Goal: Task Accomplishment & Management: Manage account settings

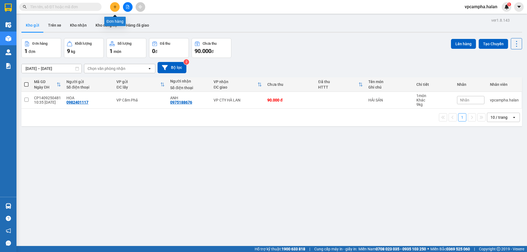
click at [115, 5] on icon "plus" at bounding box center [115, 7] width 4 height 4
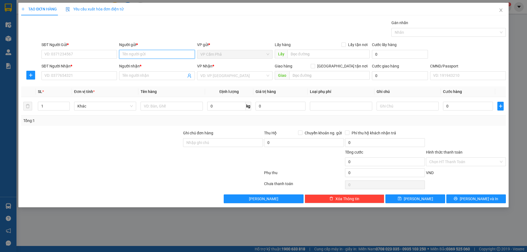
click at [133, 55] on input "Người gửi *" at bounding box center [156, 54] width 75 height 9
click at [314, 67] on input "[GEOGRAPHIC_DATA] tận nơi" at bounding box center [312, 66] width 4 height 4
checkbox input "true"
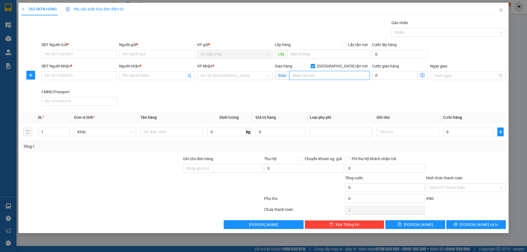
click at [349, 77] on input "text" at bounding box center [329, 75] width 80 height 9
click at [267, 75] on div "VD: VP [GEOGRAPHIC_DATA]" at bounding box center [234, 75] width 75 height 9
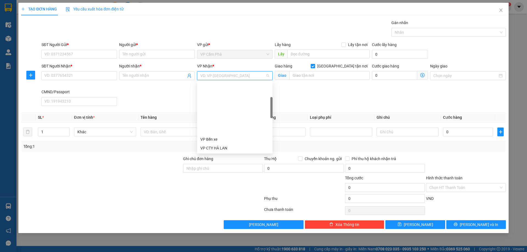
scroll to position [55, 0]
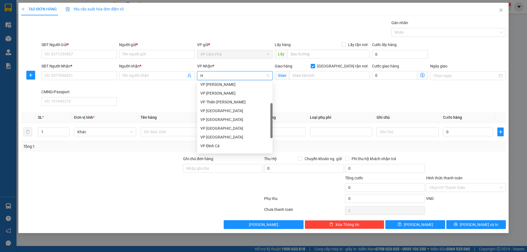
type input "HA"
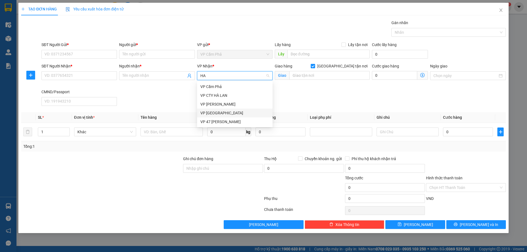
click at [224, 114] on div "VP [GEOGRAPHIC_DATA]" at bounding box center [234, 113] width 69 height 6
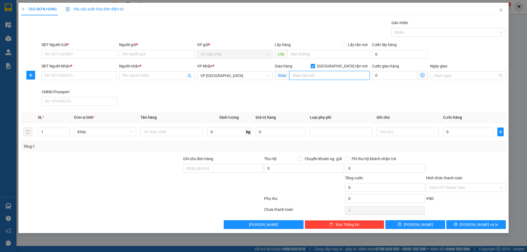
click at [311, 78] on input "text" at bounding box center [329, 75] width 80 height 9
type input "C"
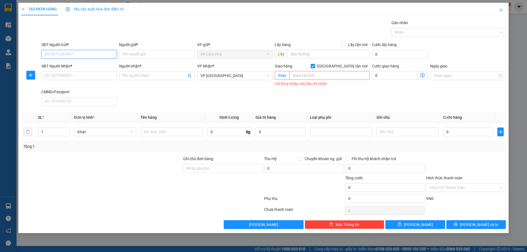
click at [90, 55] on input "SĐT Người Gửi *" at bounding box center [78, 54] width 75 height 9
click at [60, 77] on input "SĐT Người Nhận *" at bounding box center [78, 75] width 75 height 9
type input "0984408113"
click at [73, 54] on input "SĐT Người Gửi *" at bounding box center [78, 54] width 75 height 9
type input "0974060059"
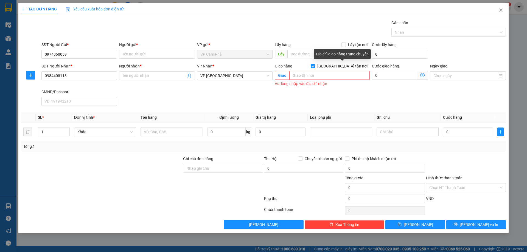
click at [314, 67] on input "[GEOGRAPHIC_DATA] tận nơi" at bounding box center [312, 66] width 4 height 4
checkbox input "false"
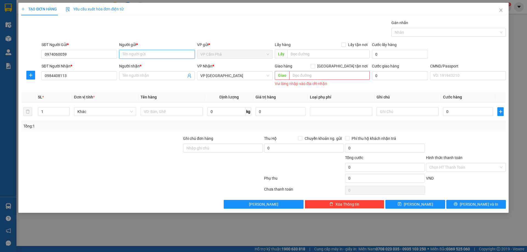
click at [150, 54] on input "Người gửi *" at bounding box center [156, 54] width 75 height 9
type input "c"
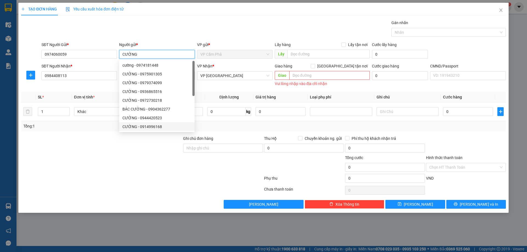
type input "CƯỜNG"
click at [143, 157] on div at bounding box center [102, 164] width 162 height 19
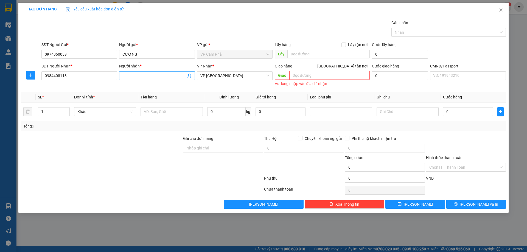
click at [152, 77] on input "Người nhận *" at bounding box center [153, 76] width 63 height 6
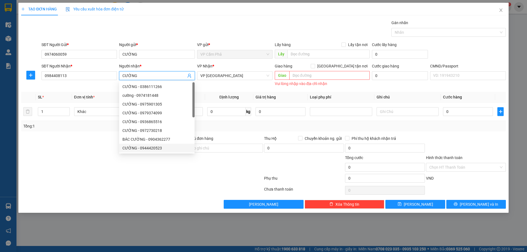
type input "CƯỜNG"
click at [119, 166] on div at bounding box center [102, 164] width 162 height 19
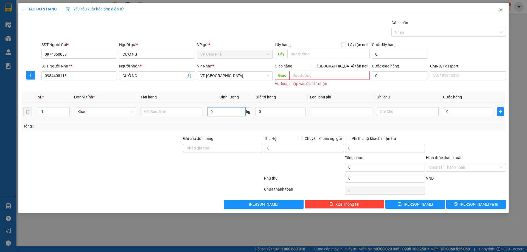
click at [216, 113] on input "0" at bounding box center [226, 111] width 38 height 9
type input "12"
click at [158, 195] on div at bounding box center [142, 190] width 243 height 11
click at [452, 110] on input "0" at bounding box center [468, 111] width 50 height 9
type input "8"
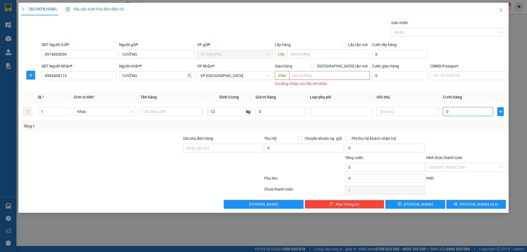
type input "8"
type input "80"
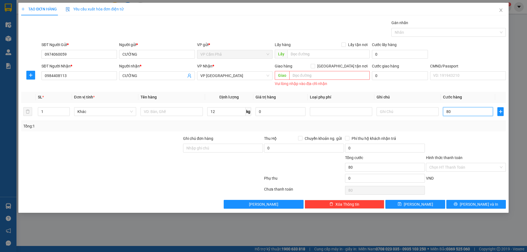
type input "800"
type input "8.000"
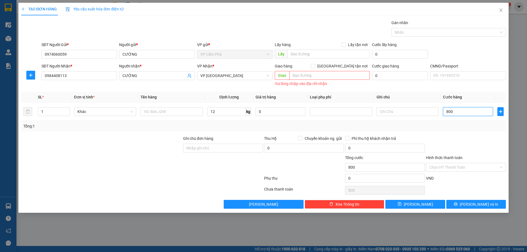
type input "8.000"
type input "80.000"
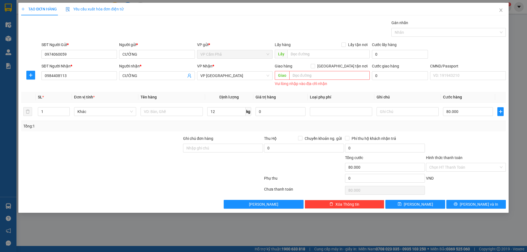
click at [470, 151] on div at bounding box center [465, 144] width 81 height 19
click at [157, 111] on input "text" at bounding box center [171, 111] width 62 height 9
type input "XỐP HẢI SẢN"
click at [145, 170] on div at bounding box center [102, 164] width 162 height 19
click at [460, 206] on button "[PERSON_NAME] và In" at bounding box center [476, 204] width 60 height 9
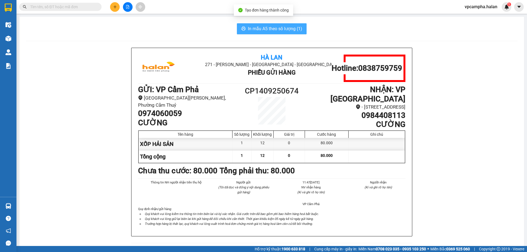
click at [261, 27] on span "In mẫu A5 theo số lượng (1)" at bounding box center [275, 28] width 54 height 7
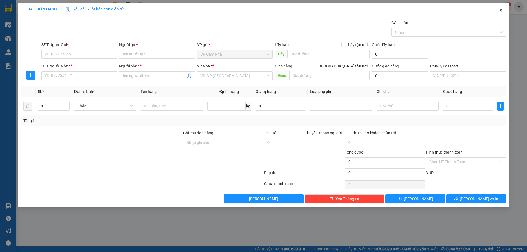
click at [499, 10] on icon "close" at bounding box center [500, 10] width 4 height 4
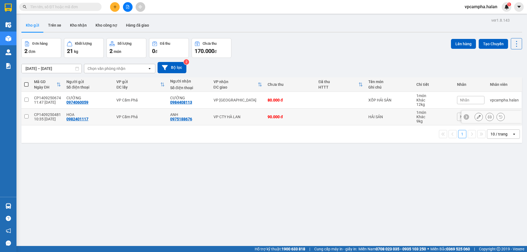
click at [29, 116] on td at bounding box center [26, 117] width 10 height 17
checkbox input "true"
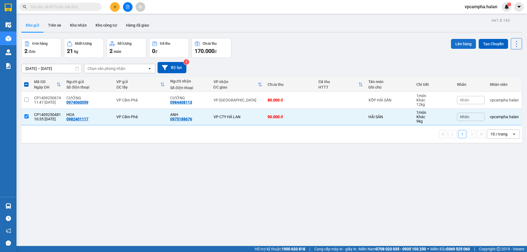
click at [456, 44] on button "Lên hàng" at bounding box center [463, 44] width 25 height 10
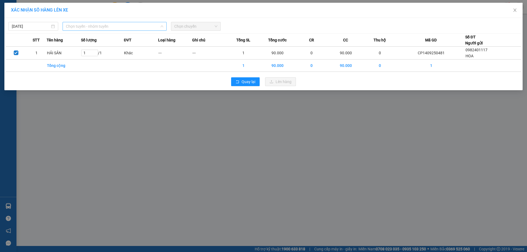
click at [139, 26] on span "Chọn tuyến - nhóm tuyến" at bounding box center [114, 26] width 97 height 8
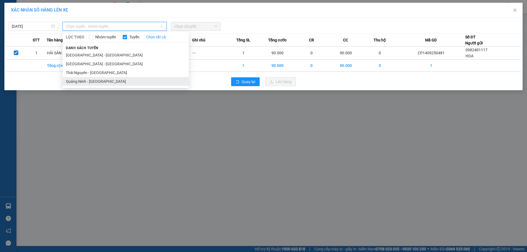
click at [111, 79] on li "Quảng Ninh - [GEOGRAPHIC_DATA]" at bounding box center [126, 81] width 126 height 9
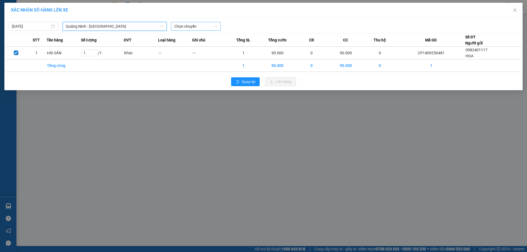
click at [196, 24] on span "Chọn chuyến" at bounding box center [195, 26] width 43 height 8
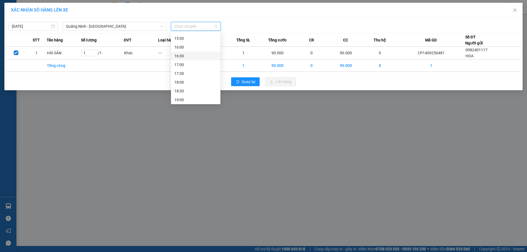
scroll to position [165, 0]
click at [185, 51] on div "14:30" at bounding box center [195, 48] width 43 height 6
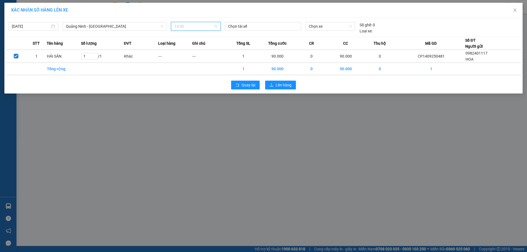
click at [214, 27] on span "14:30" at bounding box center [195, 26] width 43 height 8
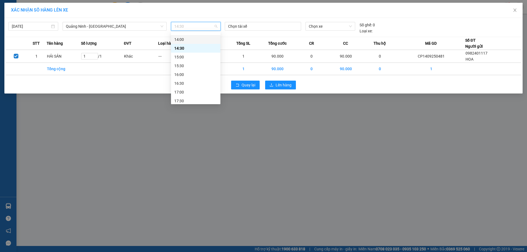
click at [195, 41] on div "14:00" at bounding box center [195, 39] width 43 height 6
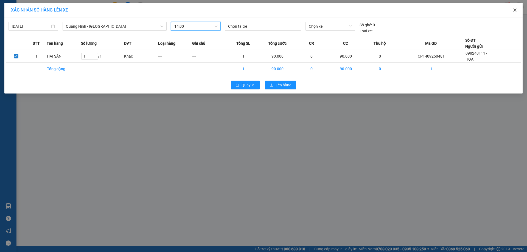
click at [514, 11] on icon "close" at bounding box center [514, 10] width 3 height 3
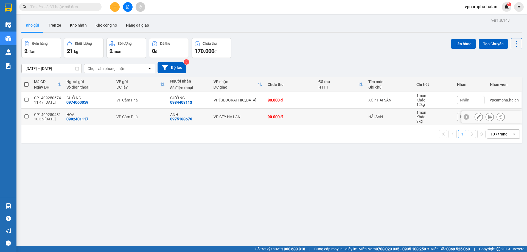
click at [95, 117] on div "HOA 0982401117" at bounding box center [88, 116] width 44 height 9
checkbox input "true"
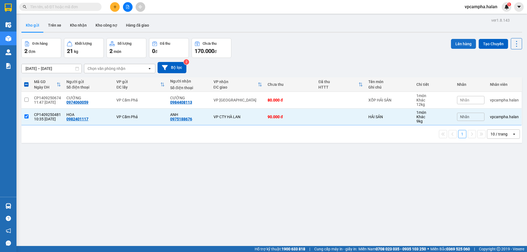
click at [454, 41] on button "Lên hàng" at bounding box center [463, 44] width 25 height 10
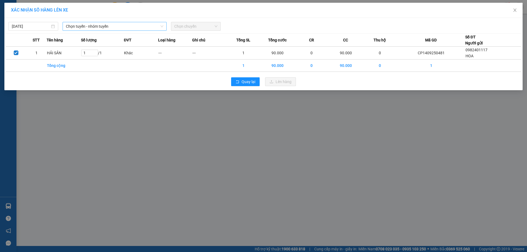
click at [123, 29] on span "Chọn tuyến - nhóm tuyến" at bounding box center [114, 26] width 97 height 8
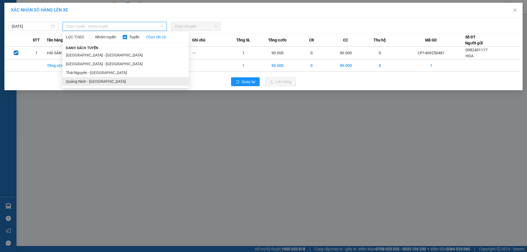
click at [111, 81] on li "Quảng Ninh - [GEOGRAPHIC_DATA]" at bounding box center [126, 81] width 126 height 9
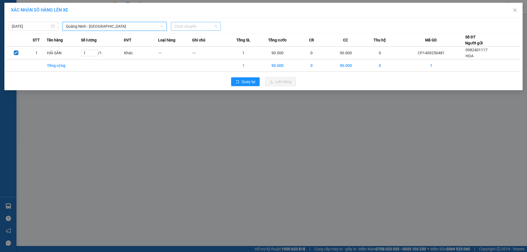
click at [208, 27] on span "Chọn chuyến" at bounding box center [195, 26] width 43 height 8
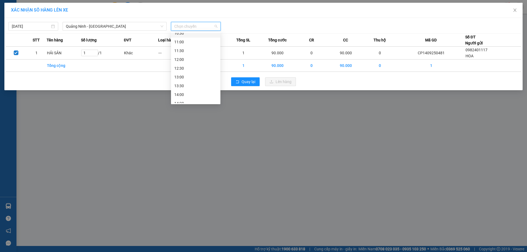
scroll to position [110, 0]
click at [188, 94] on div "14:00" at bounding box center [195, 94] width 43 height 6
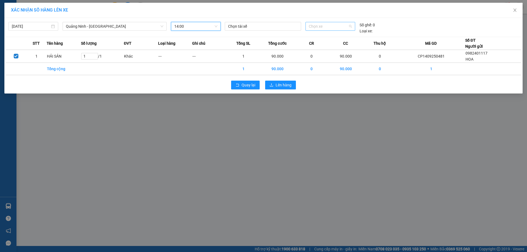
click at [332, 27] on span "Chọn xe" at bounding box center [330, 26] width 43 height 8
click at [512, 11] on span "Close" at bounding box center [514, 10] width 15 height 15
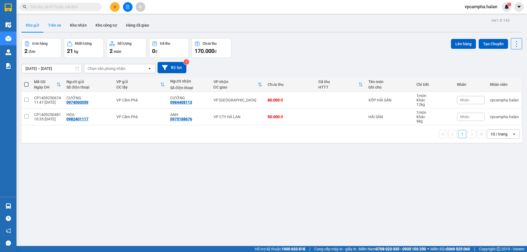
click at [58, 27] on button "Trên xe" at bounding box center [55, 25] width 22 height 13
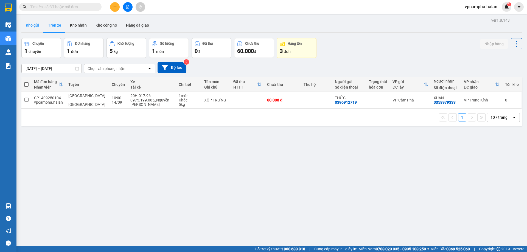
click at [34, 28] on button "Kho gửi" at bounding box center [32, 25] width 22 height 13
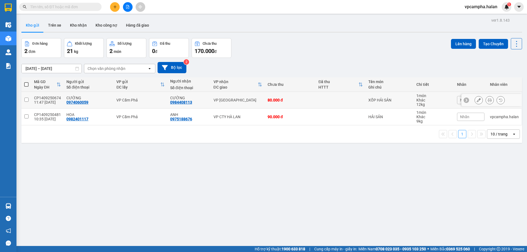
click at [25, 100] on input "checkbox" at bounding box center [26, 100] width 4 height 4
checkbox input "true"
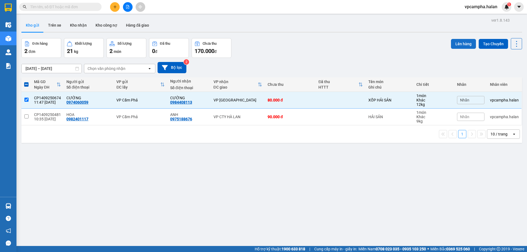
click at [464, 40] on button "Lên hàng" at bounding box center [463, 44] width 25 height 10
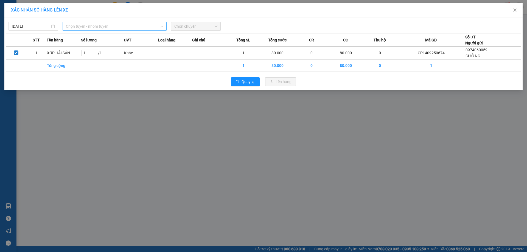
click at [124, 25] on span "Chọn tuyến - nhóm tuyến" at bounding box center [114, 26] width 97 height 8
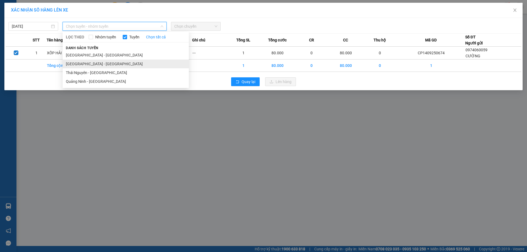
click at [108, 66] on li "[GEOGRAPHIC_DATA] - [GEOGRAPHIC_DATA]" at bounding box center [126, 64] width 126 height 9
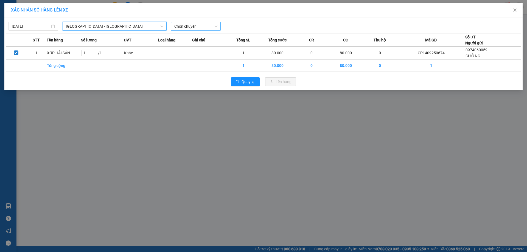
click at [193, 27] on span "Chọn chuyến" at bounding box center [195, 26] width 43 height 8
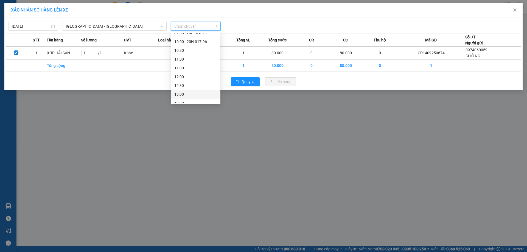
scroll to position [137, 0]
click at [189, 86] on div "14:00" at bounding box center [195, 84] width 43 height 6
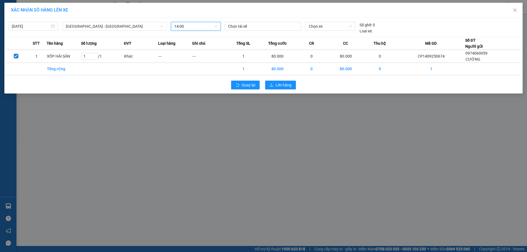
click at [193, 27] on span "14:00" at bounding box center [195, 26] width 43 height 8
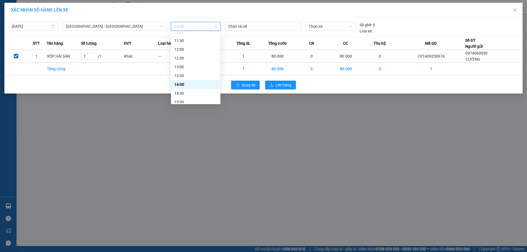
click at [185, 83] on div "14:00" at bounding box center [195, 84] width 43 height 6
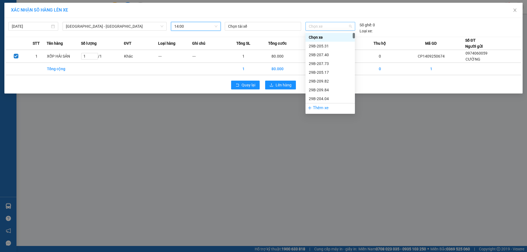
click at [333, 29] on span "Chọn xe" at bounding box center [330, 26] width 43 height 8
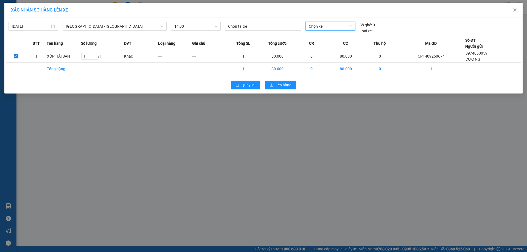
click at [331, 24] on span "Chọn xe" at bounding box center [330, 26] width 43 height 8
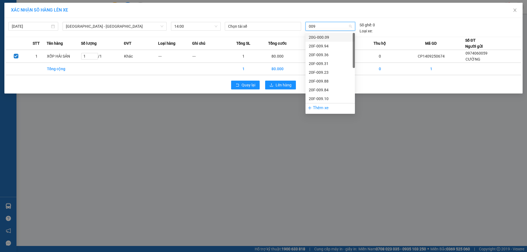
type input "0092"
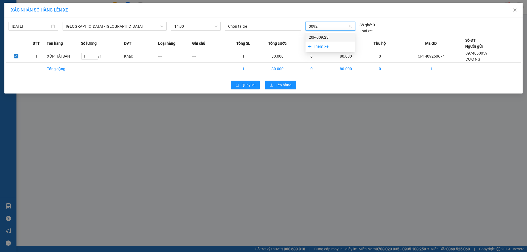
click at [312, 37] on div "20F-009.23" at bounding box center [330, 37] width 43 height 6
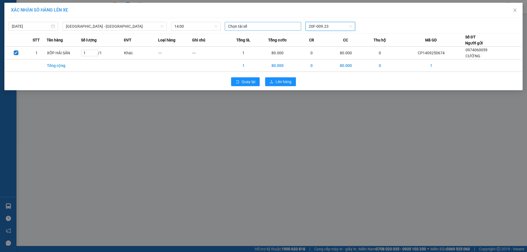
click at [258, 26] on div at bounding box center [262, 26] width 73 height 7
type input "[PERSON_NAME]"
click at [250, 36] on div "QN.NGUYỄN GIA THÀNH_0912313181" at bounding box center [266, 37] width 76 height 6
click at [332, 83] on div "Quay lại Lên hàng" at bounding box center [263, 82] width 515 height 14
click at [285, 83] on span "Lên hàng" at bounding box center [283, 82] width 16 height 6
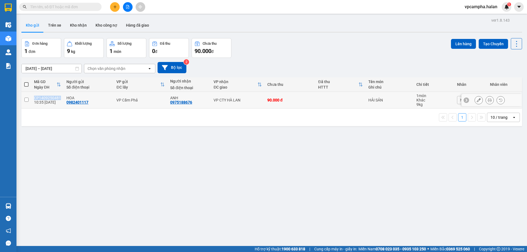
drag, startPoint x: 60, startPoint y: 97, endPoint x: 32, endPoint y: 97, distance: 27.4
click at [32, 97] on td "CP1409250481 10:35 [DATE]" at bounding box center [47, 100] width 32 height 17
checkbox input "true"
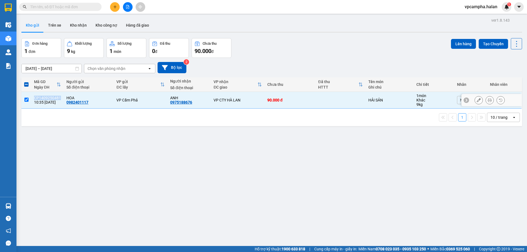
copy div "CP1409250481"
click at [74, 8] on input "text" at bounding box center [62, 7] width 65 height 6
click at [59, 5] on input "text" at bounding box center [62, 7] width 65 height 6
paste input "CP1409250481"
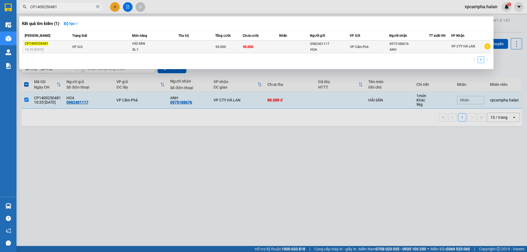
type input "CP1409250481"
click at [178, 49] on tr "CP1409250481 10:35 [DATE] VP Gửi HẢI SẢN SL: 1 90.000 90.000 0982401117 HOA VP …" at bounding box center [256, 47] width 468 height 13
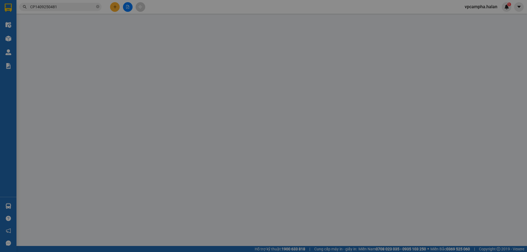
type input "0982401117"
type input "0975188676"
type input "90.000"
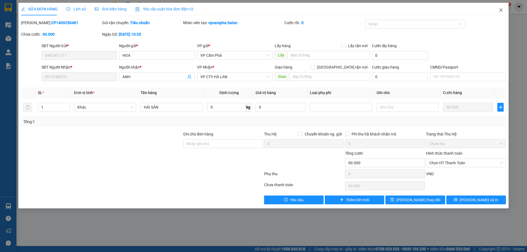
click at [500, 11] on icon "close" at bounding box center [500, 10] width 4 height 4
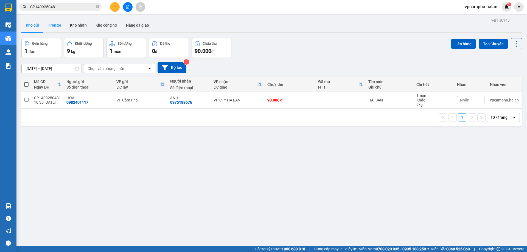
click at [57, 25] on button "Trên xe" at bounding box center [55, 25] width 22 height 13
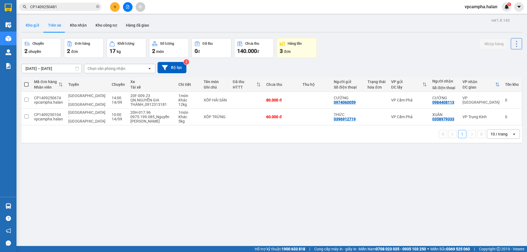
click at [35, 26] on button "Kho gửi" at bounding box center [32, 25] width 22 height 13
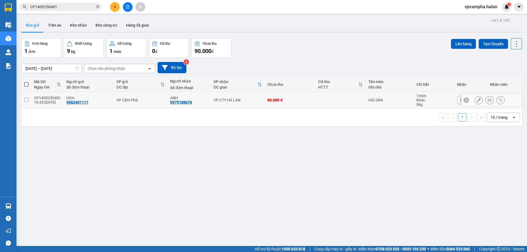
click at [28, 100] on input "checkbox" at bounding box center [26, 100] width 4 height 4
checkbox input "true"
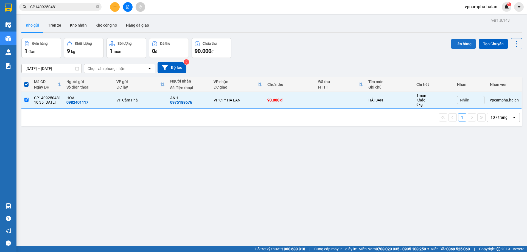
click at [467, 46] on button "Lên hàng" at bounding box center [463, 44] width 25 height 10
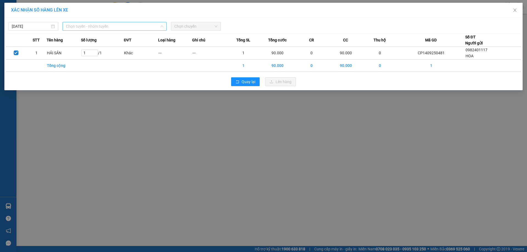
click at [124, 27] on span "Chọn tuyến - nhóm tuyến" at bounding box center [114, 26] width 97 height 8
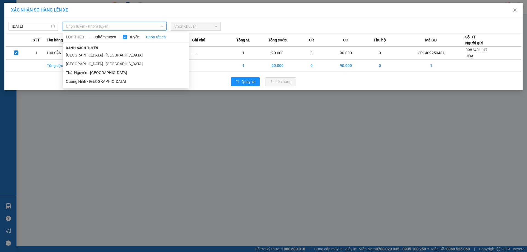
click at [187, 118] on div "XÁC NHẬN SỐ HÀNG LÊN XE [DATE] Chọn tuyến - nhóm tuyến LỌC THEO Nhóm tuyến Tuyế…" at bounding box center [263, 126] width 527 height 252
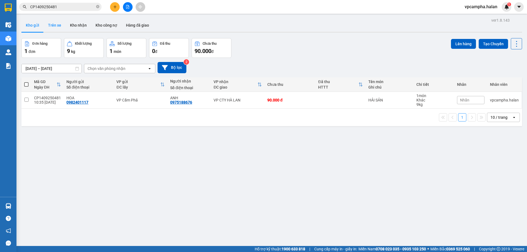
click at [53, 27] on button "Trên xe" at bounding box center [55, 25] width 22 height 13
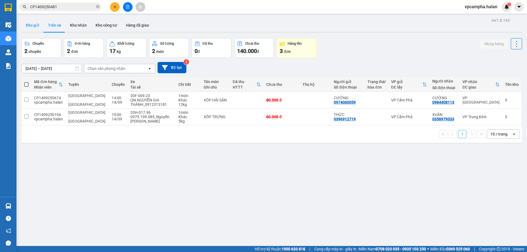
click at [31, 26] on button "Kho gửi" at bounding box center [32, 25] width 22 height 13
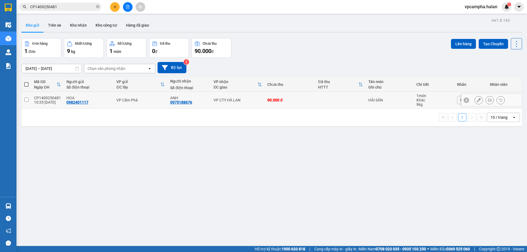
click at [27, 100] on input "checkbox" at bounding box center [26, 100] width 4 height 4
checkbox input "true"
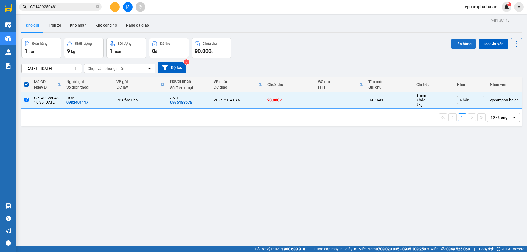
click at [465, 46] on button "Lên hàng" at bounding box center [463, 44] width 25 height 10
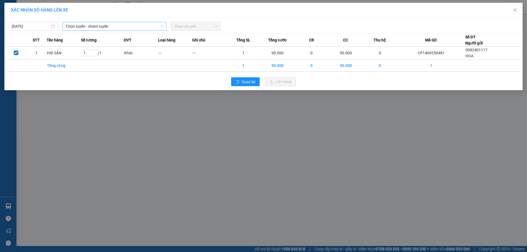
click at [117, 26] on span "Chọn tuyến - nhóm tuyến" at bounding box center [114, 26] width 97 height 8
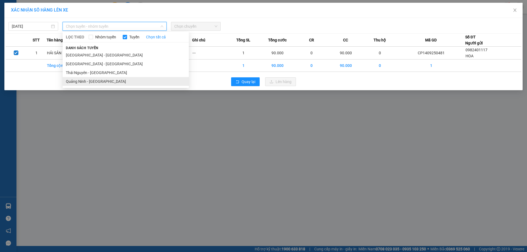
click at [110, 81] on li "Quảng Ninh - [GEOGRAPHIC_DATA]" at bounding box center [126, 81] width 126 height 9
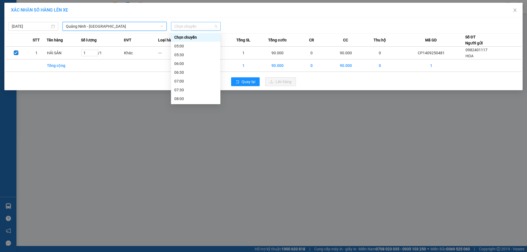
click at [202, 29] on span "Chọn chuyến" at bounding box center [195, 26] width 43 height 8
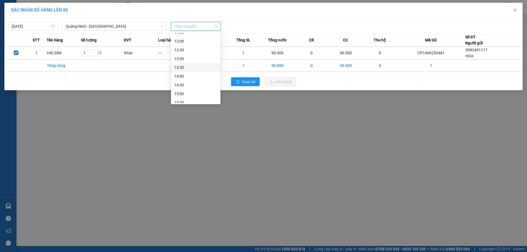
scroll to position [137, 0]
click at [190, 68] on div "14:00" at bounding box center [195, 67] width 43 height 6
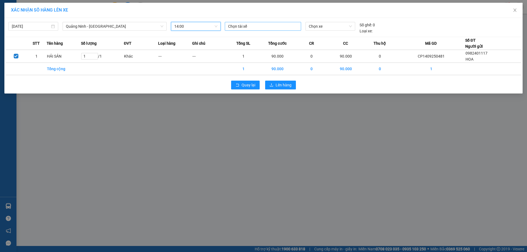
click at [248, 28] on div at bounding box center [262, 26] width 73 height 7
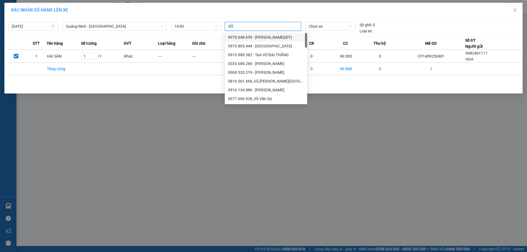
type input "[PERSON_NAME]"
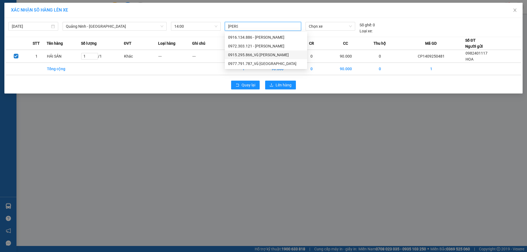
click at [253, 54] on div "0915.295.866_Vũ [PERSON_NAME]" at bounding box center [266, 55] width 76 height 6
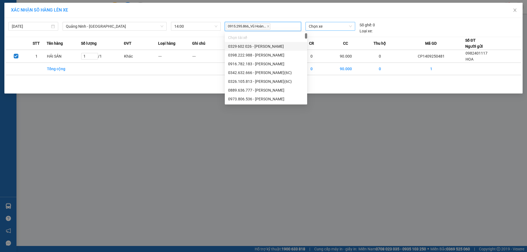
click at [331, 26] on span "Chọn xe" at bounding box center [330, 26] width 43 height 8
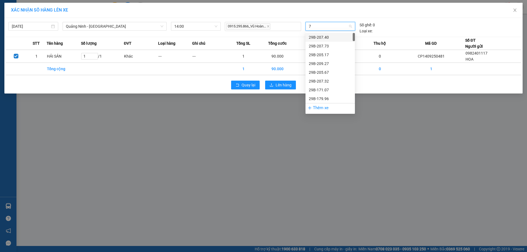
type input "78"
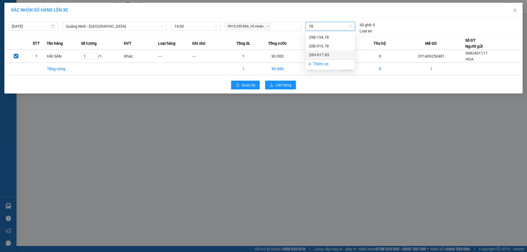
click at [324, 56] on div "20H-017.83" at bounding box center [330, 55] width 43 height 6
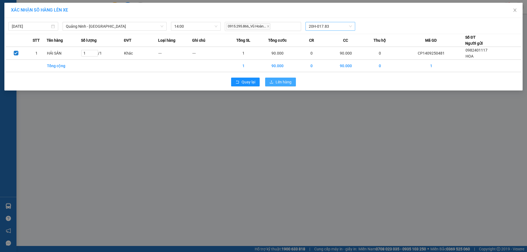
click at [278, 80] on span "Lên hàng" at bounding box center [283, 82] width 16 height 6
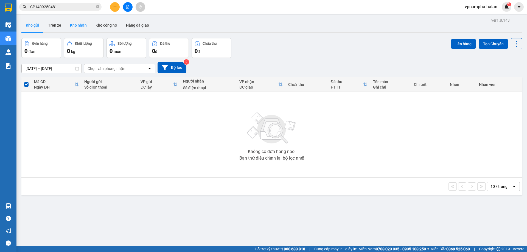
click at [77, 26] on button "Kho nhận" at bounding box center [79, 25] width 26 height 13
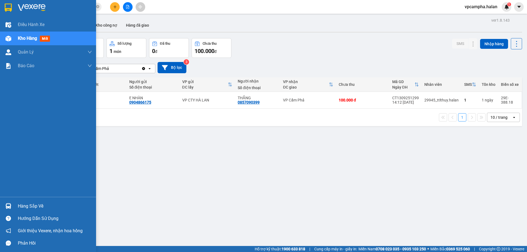
click at [25, 205] on div "Hàng sắp về" at bounding box center [55, 206] width 74 height 8
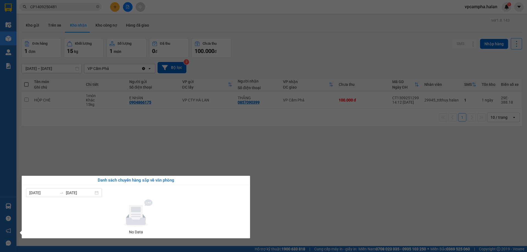
click at [292, 193] on section "Kết quả tìm kiếm ( 1 ) Bộ lọc Mã ĐH Trạng thái Món hàng Thu hộ Tổng cước Chưa c…" at bounding box center [263, 126] width 527 height 252
